Goal: Complete application form: Complete application form

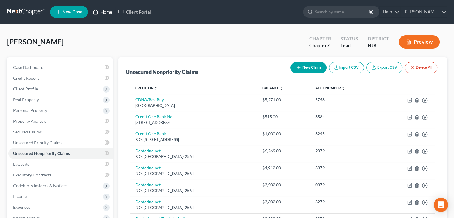
click at [109, 10] on link "Home" at bounding box center [102, 12] width 25 height 11
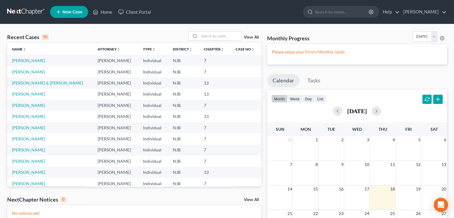
click at [71, 10] on span "New Case" at bounding box center [72, 12] width 20 height 4
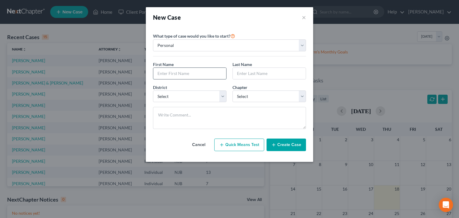
click at [160, 74] on input "text" at bounding box center [189, 73] width 73 height 11
type input "[PERSON_NAME]"
click at [264, 75] on input "text" at bounding box center [269, 73] width 73 height 11
click at [164, 77] on input "[PERSON_NAME]" at bounding box center [189, 73] width 73 height 11
click at [252, 75] on input "text" at bounding box center [269, 73] width 73 height 11
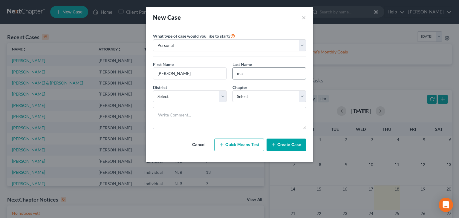
type input "m"
type input "[PERSON_NAME]"
click at [180, 92] on select "Select [US_STATE] - [GEOGRAPHIC_DATA] [US_STATE] - [GEOGRAPHIC_DATA][US_STATE] …" at bounding box center [189, 97] width 73 height 12
select select "51"
click at [153, 91] on select "Select [US_STATE] - [GEOGRAPHIC_DATA] [US_STATE] - [GEOGRAPHIC_DATA][US_STATE] …" at bounding box center [189, 97] width 73 height 12
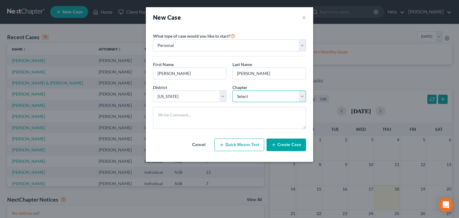
click at [237, 95] on select "Select 7 11 12 13" at bounding box center [268, 97] width 73 height 12
select select "0"
click at [232, 91] on select "Select 7 11 12 13" at bounding box center [268, 97] width 73 height 12
click at [285, 146] on button "Create Case" at bounding box center [285, 145] width 39 height 13
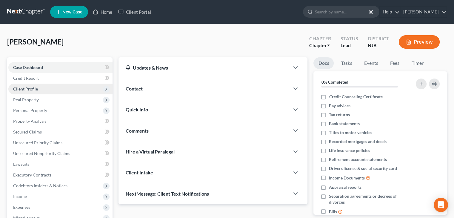
click at [33, 89] on span "Client Profile" at bounding box center [25, 88] width 25 height 5
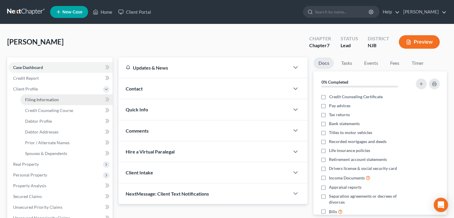
click at [39, 99] on span "Filing Information" at bounding box center [42, 99] width 34 height 5
select select "1"
select select "0"
select select "51"
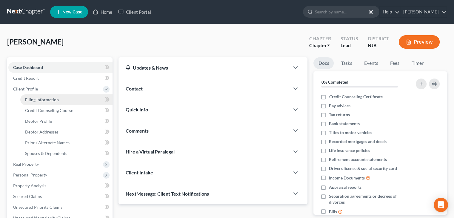
select select "0"
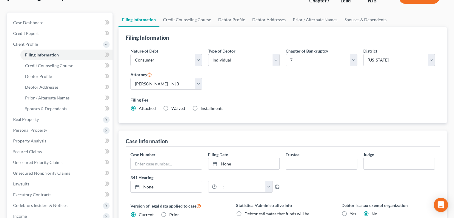
scroll to position [43, 0]
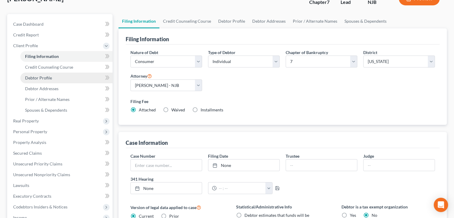
click at [41, 78] on span "Debtor Profile" at bounding box center [38, 77] width 27 height 5
select select "0"
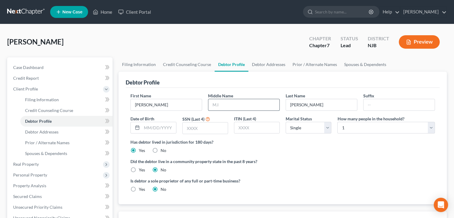
click at [229, 103] on input "text" at bounding box center [244, 104] width 71 height 11
type input "E."
click at [157, 133] on div "Date of Birth" at bounding box center [154, 125] width 52 height 19
click at [161, 127] on input "text" at bounding box center [159, 127] width 34 height 11
type input "[DATE]"
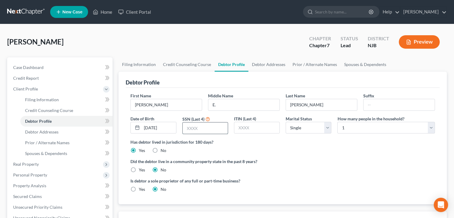
click at [205, 130] on input "text" at bounding box center [205, 127] width 45 height 11
type input "0261"
click at [252, 125] on input "text" at bounding box center [257, 127] width 45 height 11
click at [327, 131] on select "Select Single Married Separated Divorced Widowed" at bounding box center [309, 128] width 46 height 12
select select "4"
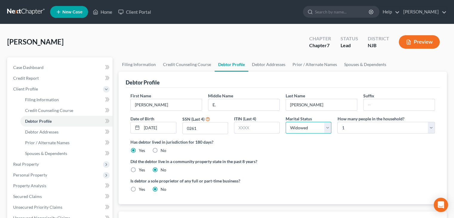
click at [286, 122] on select "Select Single Married Separated Divorced Widowed" at bounding box center [309, 128] width 46 height 12
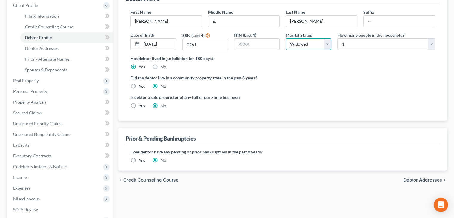
scroll to position [90, 0]
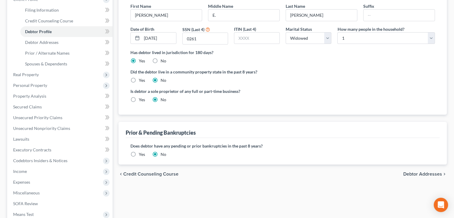
click at [428, 172] on span "Debtor Addresses" at bounding box center [423, 174] width 39 height 5
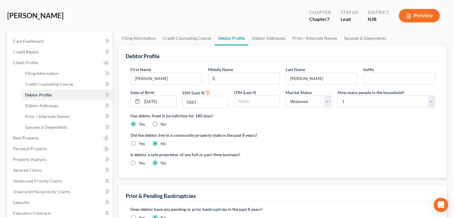
select select "0"
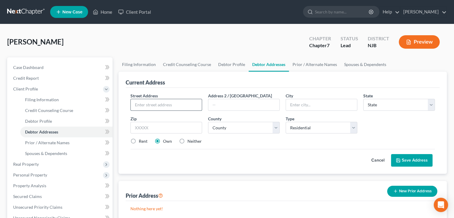
click at [145, 108] on input "text" at bounding box center [166, 104] width 71 height 11
type input "[STREET_ADDRESS]"
click at [312, 104] on input "text" at bounding box center [321, 104] width 71 height 11
type input "[GEOGRAPHIC_DATA]"
click at [374, 104] on select "State [US_STATE] AK AR AZ CA CO CT DE DC [GEOGRAPHIC_DATA] [GEOGRAPHIC_DATA] GU…" at bounding box center [400, 105] width 72 height 12
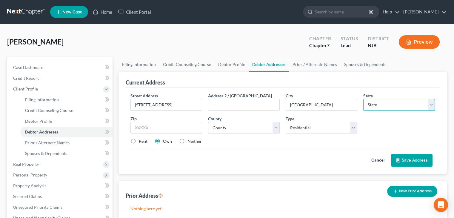
select select "33"
click at [364, 99] on select "State [US_STATE] AK AR AZ CA CO CT DE DC [GEOGRAPHIC_DATA] [GEOGRAPHIC_DATA] GU…" at bounding box center [400, 105] width 72 height 12
click at [164, 128] on input "text" at bounding box center [167, 128] width 72 height 12
type input "08210-2512"
click at [247, 126] on select "County [GEOGRAPHIC_DATA] [GEOGRAPHIC_DATA] [GEOGRAPHIC_DATA] [GEOGRAPHIC_DATA] …" at bounding box center [244, 128] width 72 height 12
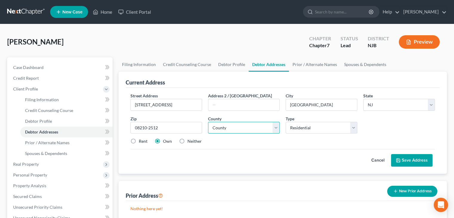
click at [275, 128] on select "County [GEOGRAPHIC_DATA] [GEOGRAPHIC_DATA] [GEOGRAPHIC_DATA] [GEOGRAPHIC_DATA] …" at bounding box center [244, 128] width 72 height 12
select select "4"
click at [208, 122] on select "County [GEOGRAPHIC_DATA] [GEOGRAPHIC_DATA] [GEOGRAPHIC_DATA] [GEOGRAPHIC_DATA] …" at bounding box center [244, 128] width 72 height 12
click at [139, 140] on label "Rent" at bounding box center [143, 141] width 9 height 6
click at [141, 140] on input "Rent" at bounding box center [143, 140] width 4 height 4
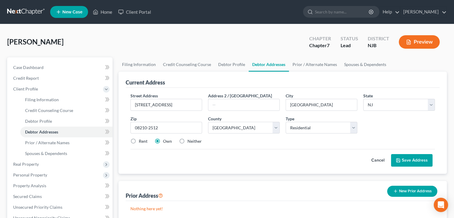
radio input "true"
click at [420, 162] on button "Save Address" at bounding box center [412, 160] width 42 height 13
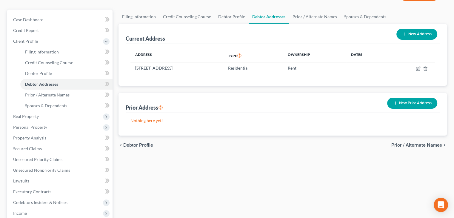
scroll to position [30, 0]
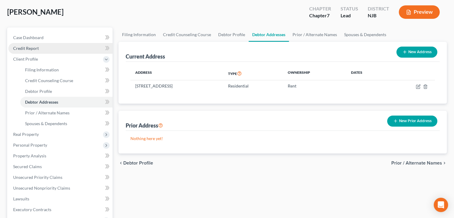
click at [22, 48] on span "Credit Report" at bounding box center [26, 48] width 26 height 5
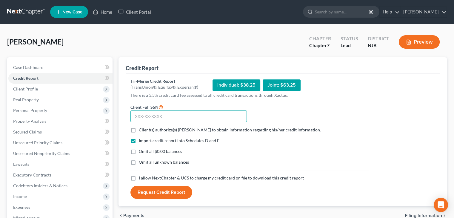
click at [140, 119] on input "text" at bounding box center [189, 117] width 117 height 12
type input "154-64-0261"
click at [139, 128] on label "Client(s) authorize(s) [PERSON_NAME] to obtain information regarding his/her cr…" at bounding box center [230, 130] width 182 height 6
click at [141, 128] on input "Client(s) authorize(s) [PERSON_NAME] to obtain information regarding his/her cr…" at bounding box center [143, 129] width 4 height 4
checkbox input "true"
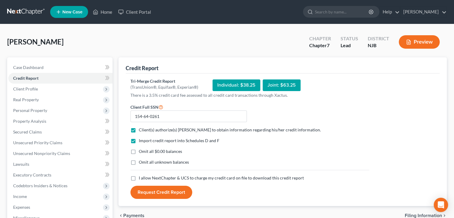
click at [139, 161] on label "Omit all unknown balances" at bounding box center [164, 162] width 50 height 6
click at [141, 161] on input "Omit all unknown balances" at bounding box center [143, 161] width 4 height 4
checkbox input "true"
click at [139, 176] on label "I allow NextChapter & UCS to charge my credit card on file to download this cre…" at bounding box center [221, 178] width 165 height 6
click at [141, 176] on input "I allow NextChapter & UCS to charge my credit card on file to download this cre…" at bounding box center [143, 177] width 4 height 4
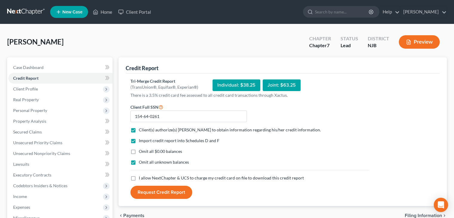
checkbox input "true"
click at [163, 189] on button "Request Credit Report" at bounding box center [162, 192] width 62 height 13
